Goal: Navigation & Orientation: Understand site structure

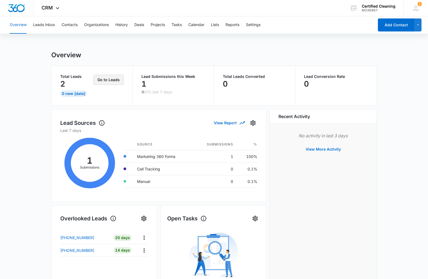
click at [106, 80] on button "Go to Leads" at bounding box center [108, 80] width 30 height 10
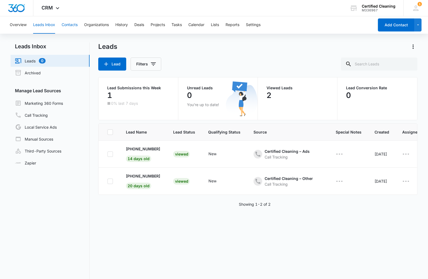
click at [74, 26] on button "Contacts" at bounding box center [70, 24] width 16 height 17
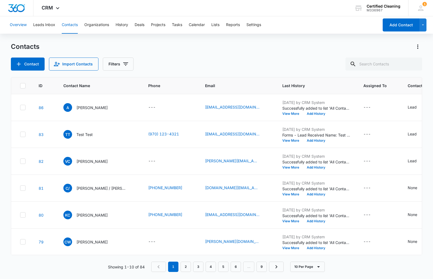
click at [23, 24] on button "Overview" at bounding box center [18, 24] width 17 height 17
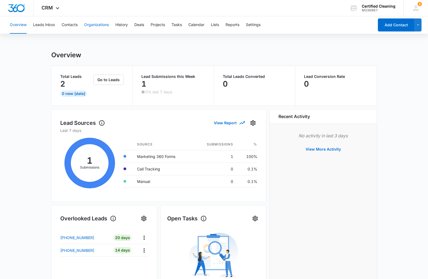
click at [100, 23] on button "Organizations" at bounding box center [96, 24] width 25 height 17
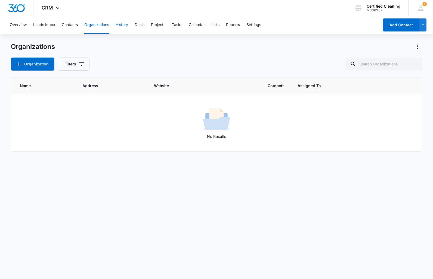
click at [125, 26] on button "History" at bounding box center [121, 24] width 12 height 17
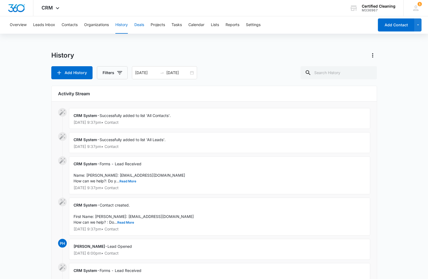
click at [142, 25] on button "Deals" at bounding box center [139, 24] width 10 height 17
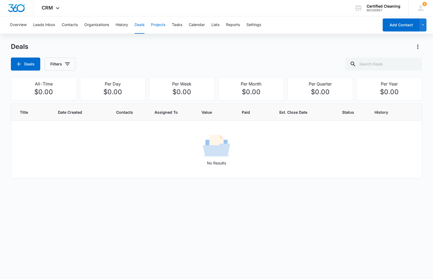
click at [162, 26] on button "Projects" at bounding box center [158, 24] width 14 height 17
click at [179, 25] on button "Tasks" at bounding box center [177, 24] width 10 height 17
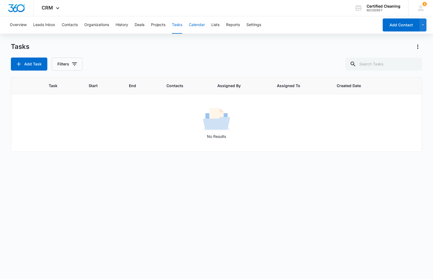
click at [205, 24] on button "Calendar" at bounding box center [197, 24] width 16 height 17
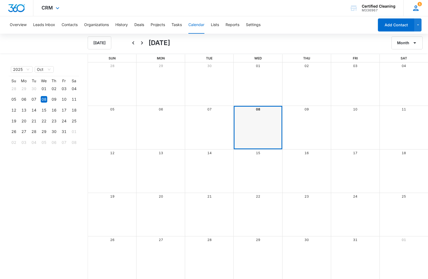
click at [418, 5] on span "1" at bounding box center [420, 4] width 4 height 4
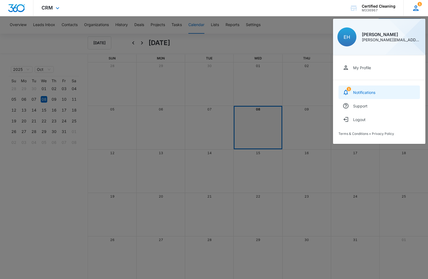
click at [362, 91] on div "Notifications" at bounding box center [365, 92] width 22 height 5
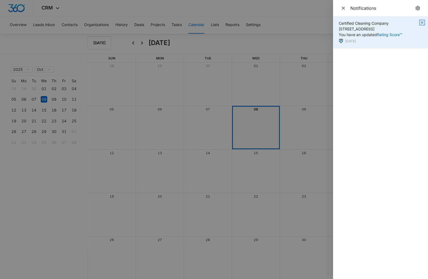
click at [421, 22] on icon "button" at bounding box center [422, 22] width 4 height 4
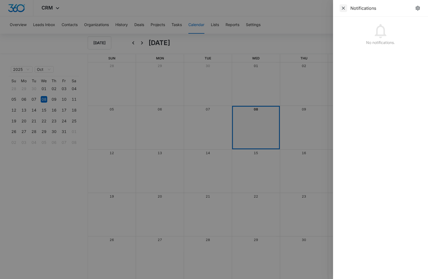
click at [344, 7] on icon "Close" at bounding box center [343, 7] width 5 height 5
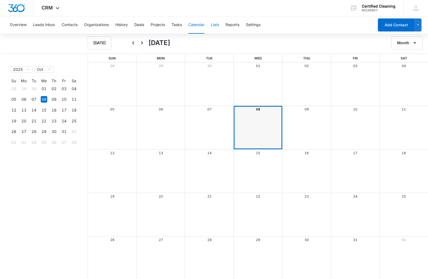
click at [216, 26] on button "Lists" at bounding box center [215, 24] width 8 height 17
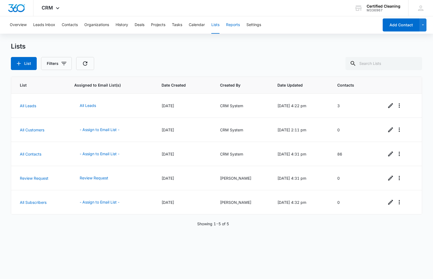
click at [237, 25] on button "Reports" at bounding box center [233, 24] width 14 height 17
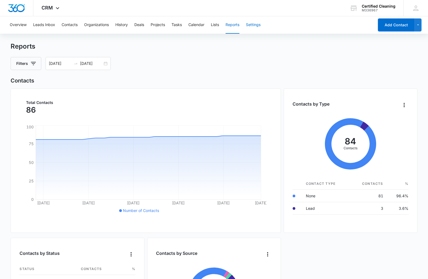
click at [256, 22] on button "Settings" at bounding box center [253, 24] width 15 height 17
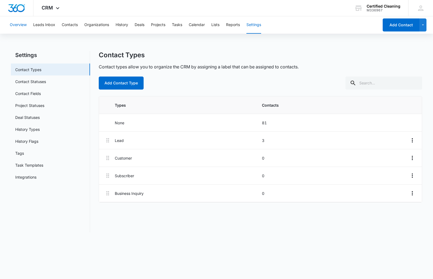
click at [21, 25] on button "Overview" at bounding box center [18, 24] width 17 height 17
